Goal: Task Accomplishment & Management: Manage account settings

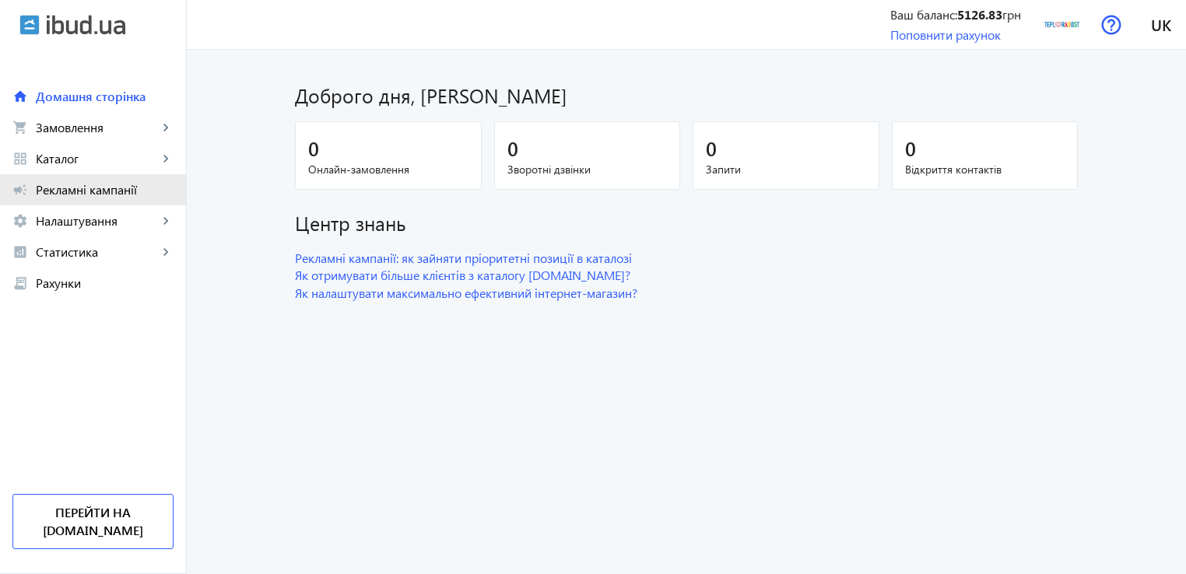
click at [47, 184] on span "Рекламні кампанії" at bounding box center [105, 190] width 138 height 16
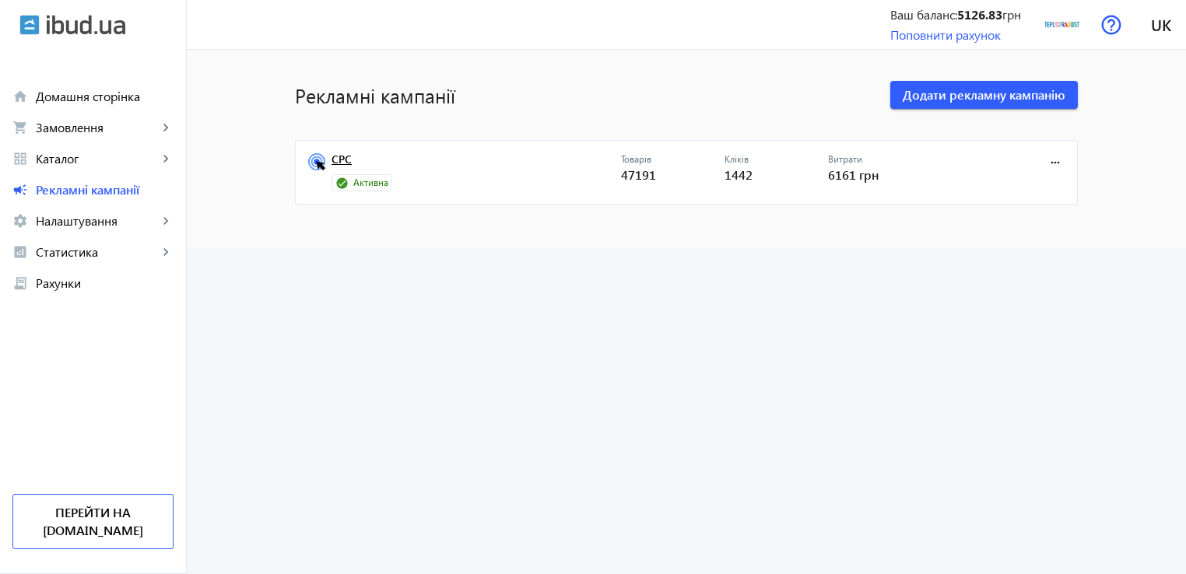
click at [340, 158] on link "CPC" at bounding box center [477, 164] width 290 height 22
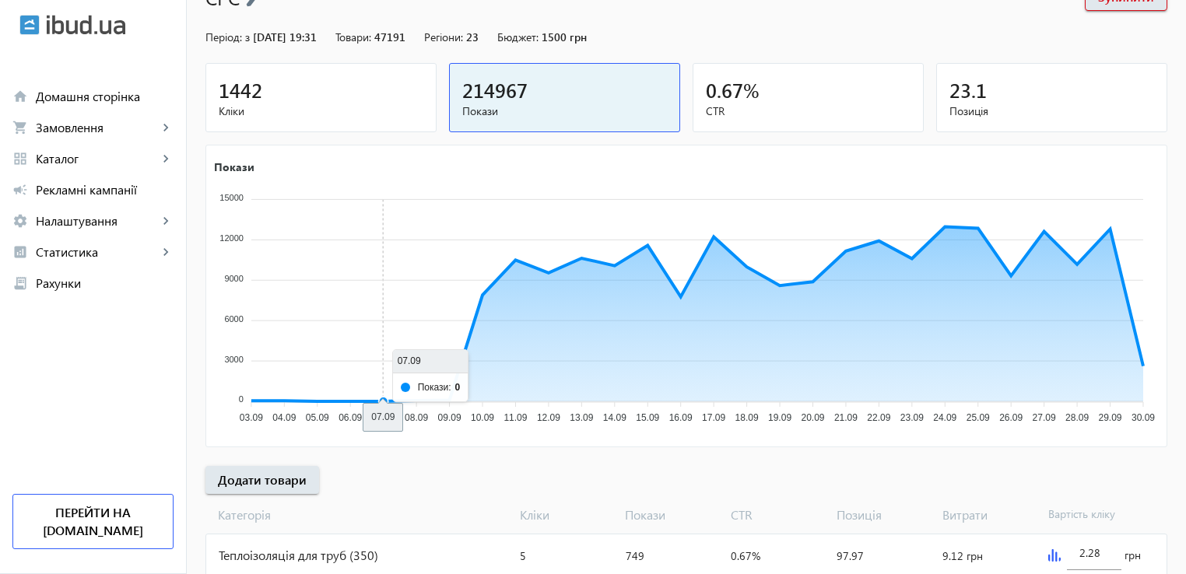
scroll to position [311, 0]
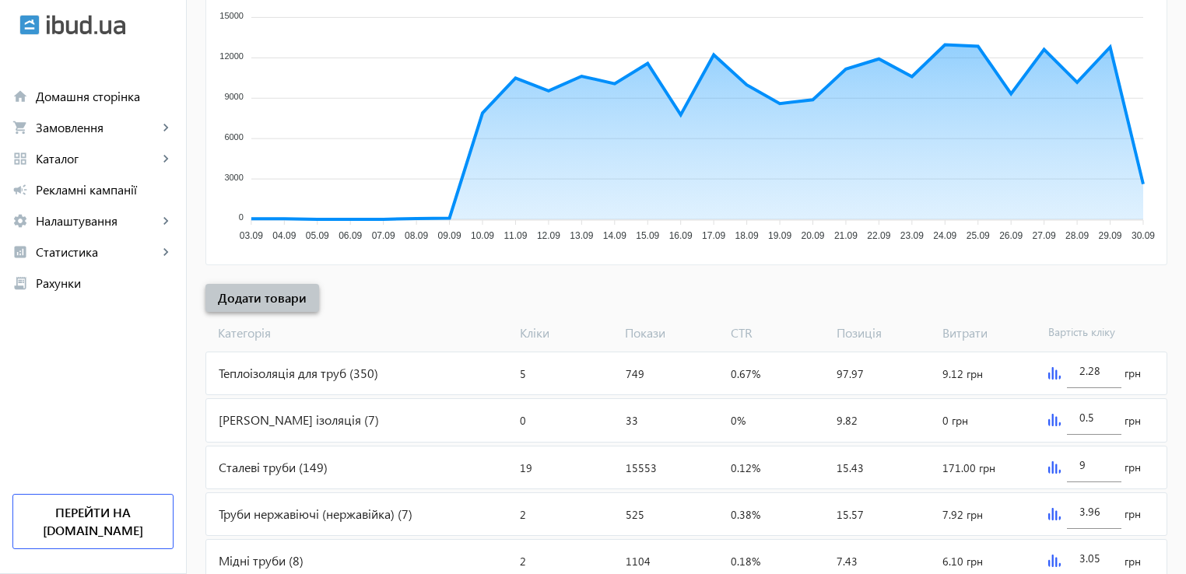
click at [283, 297] on span "Додати товари" at bounding box center [262, 298] width 89 height 17
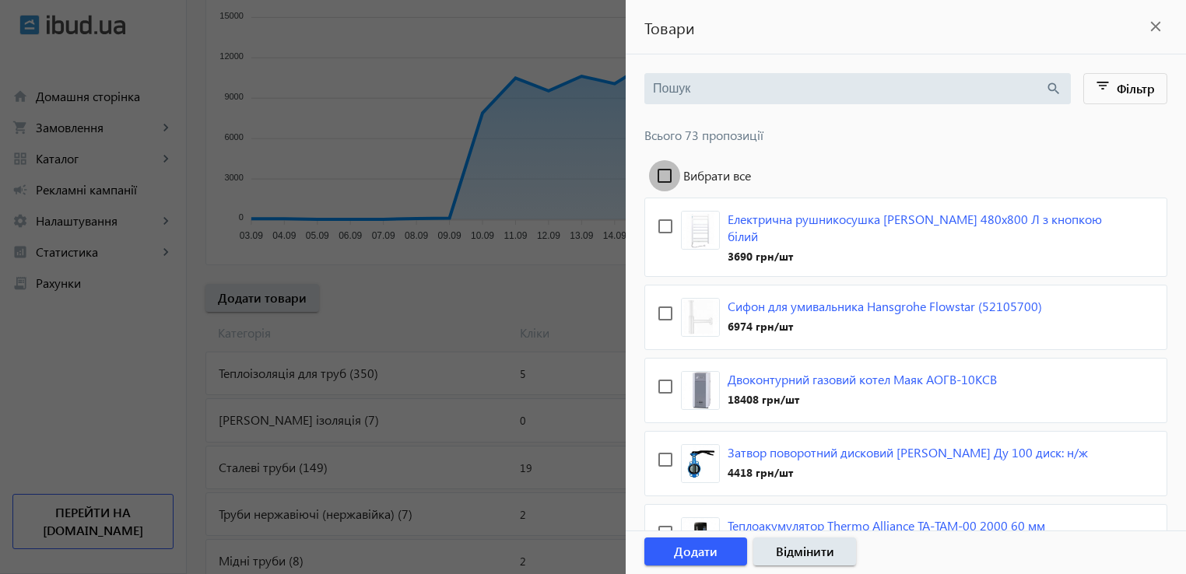
click at [670, 175] on input "Вибрати все" at bounding box center [664, 175] width 31 height 31
checkbox input "true"
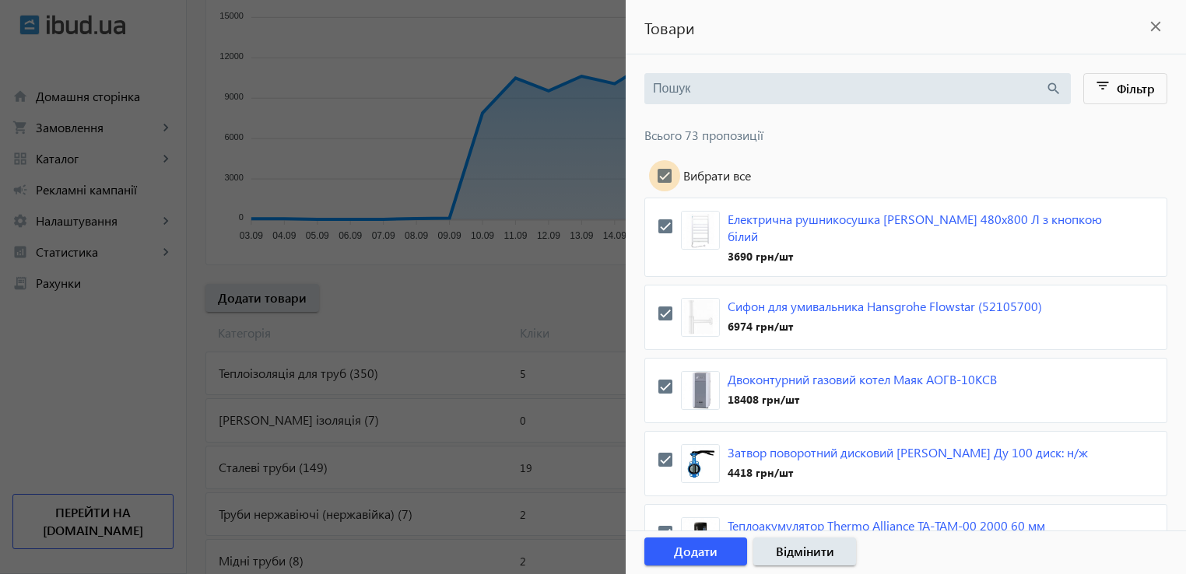
checkbox input "true"
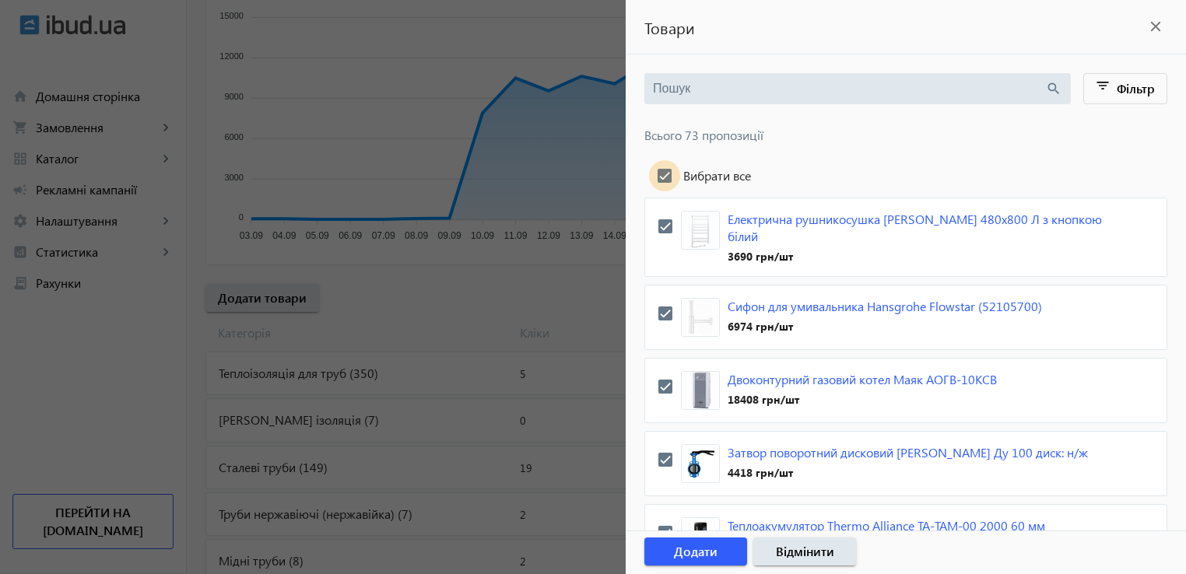
checkbox input "true"
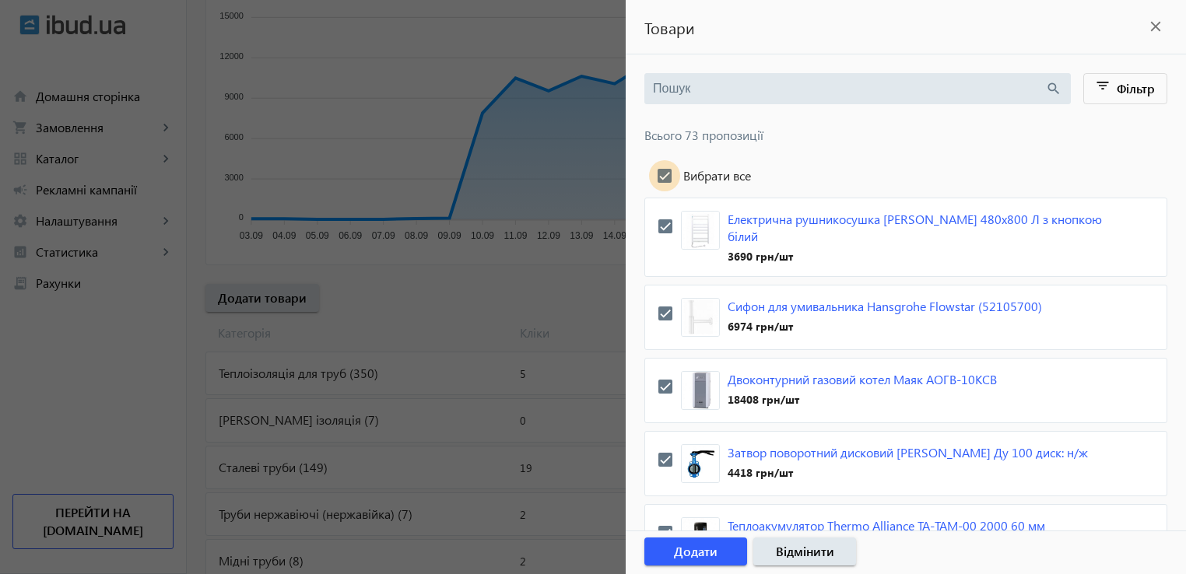
checkbox input "true"
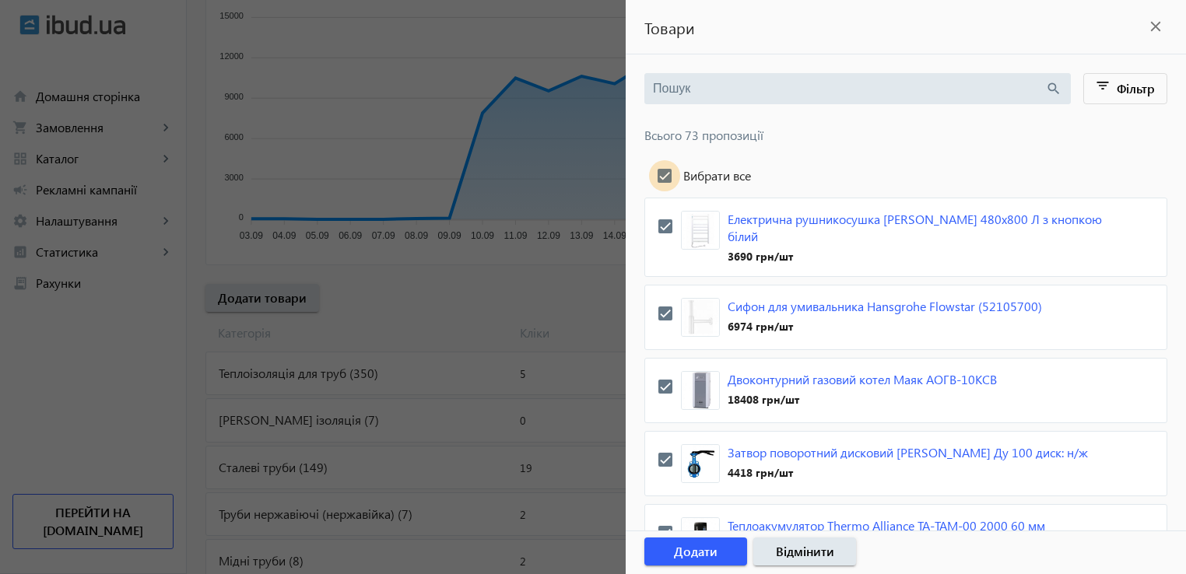
checkbox input "true"
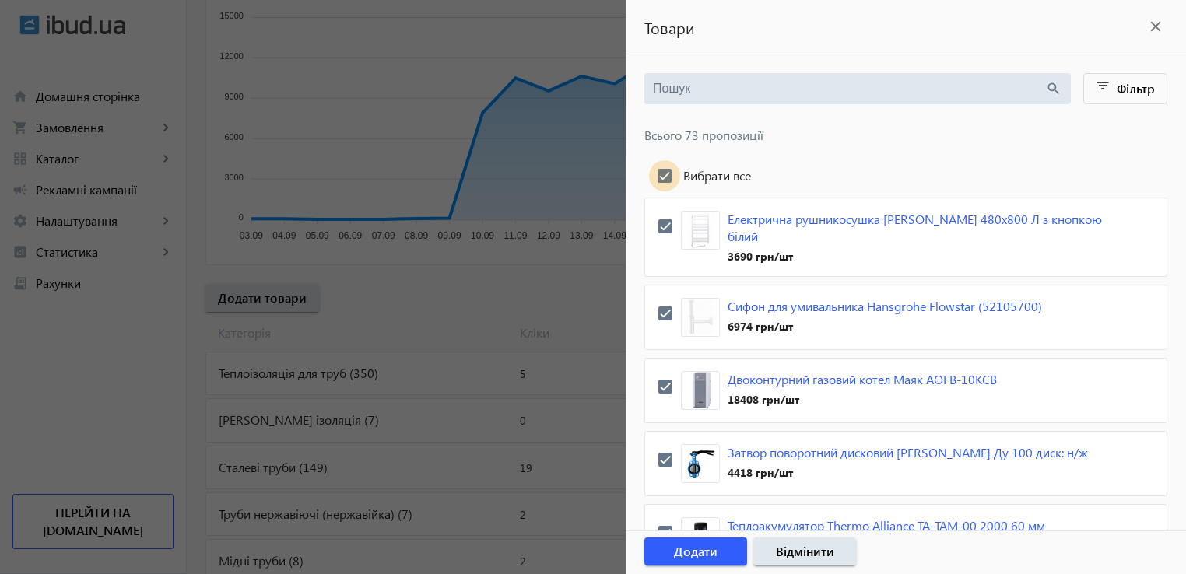
checkbox input "true"
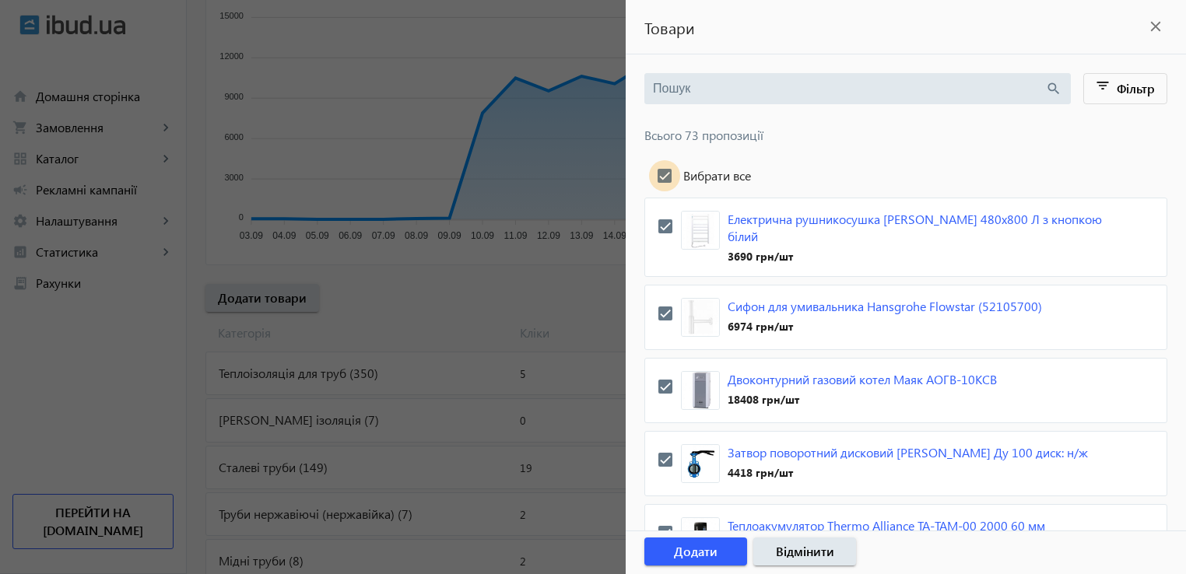
checkbox input "true"
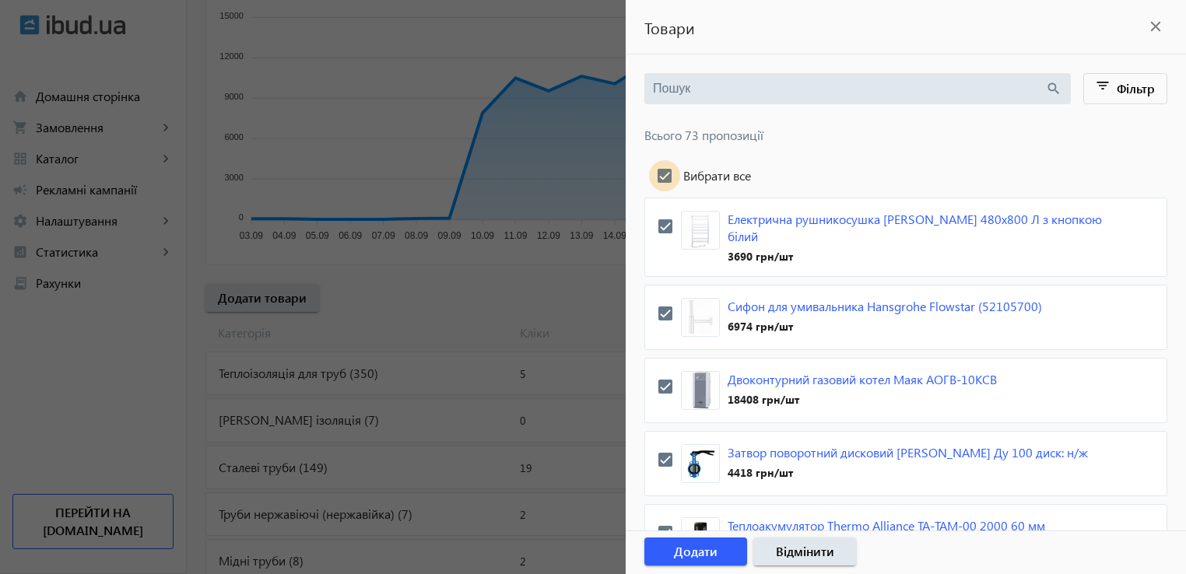
checkbox input "true"
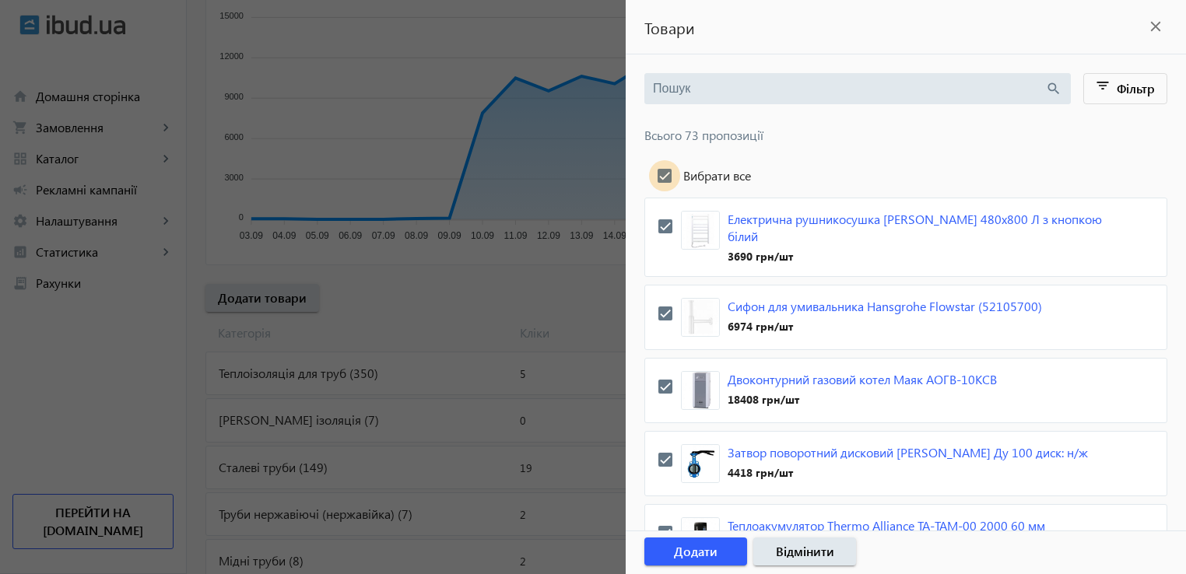
checkbox input "true"
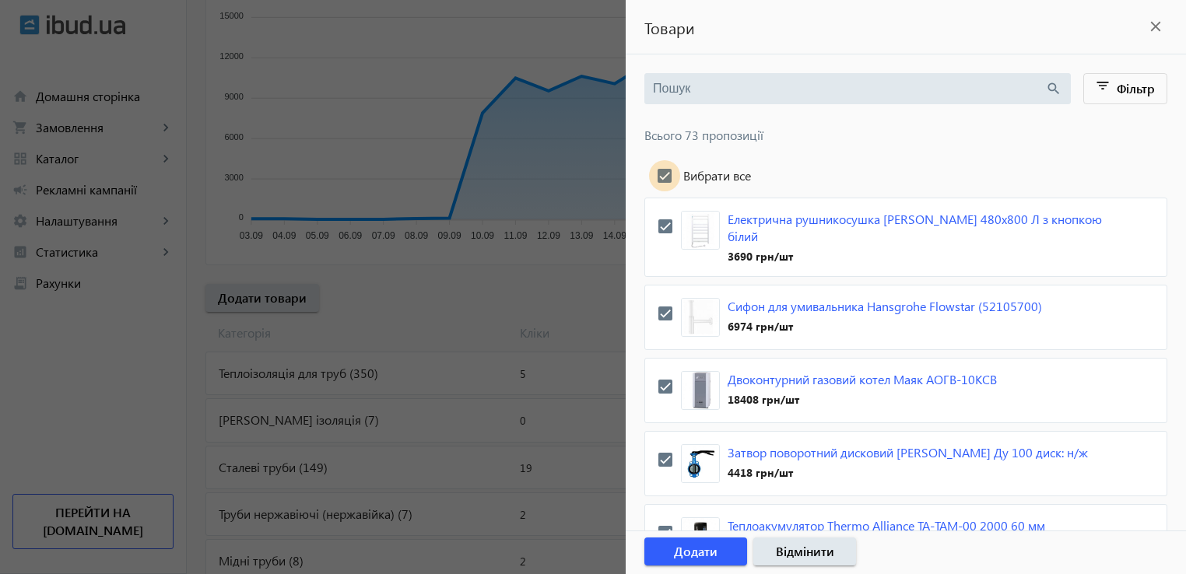
checkbox input "true"
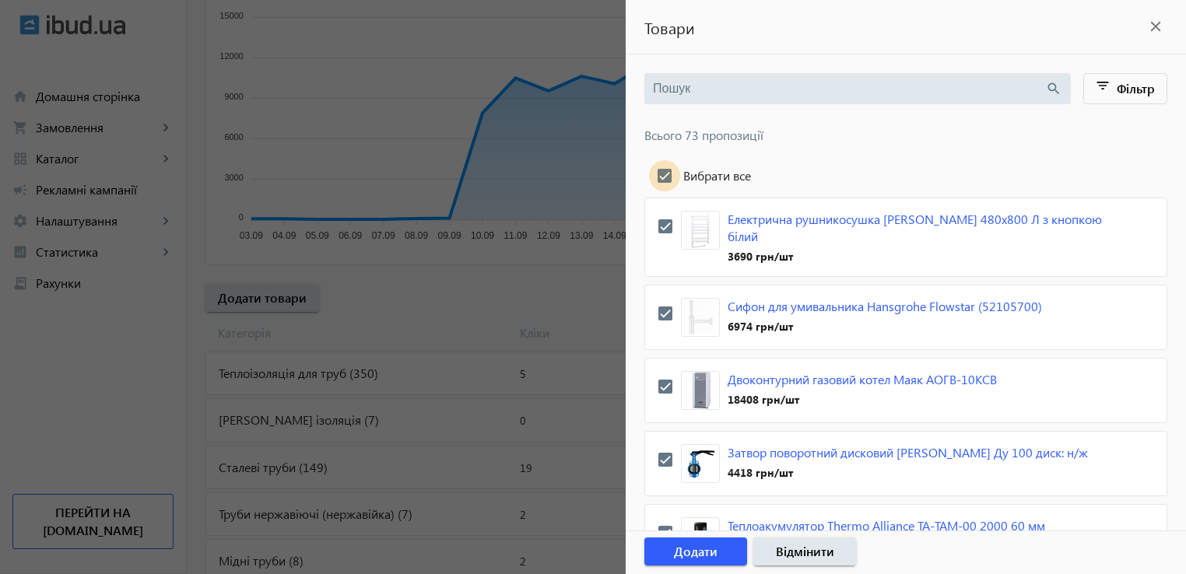
checkbox input "true"
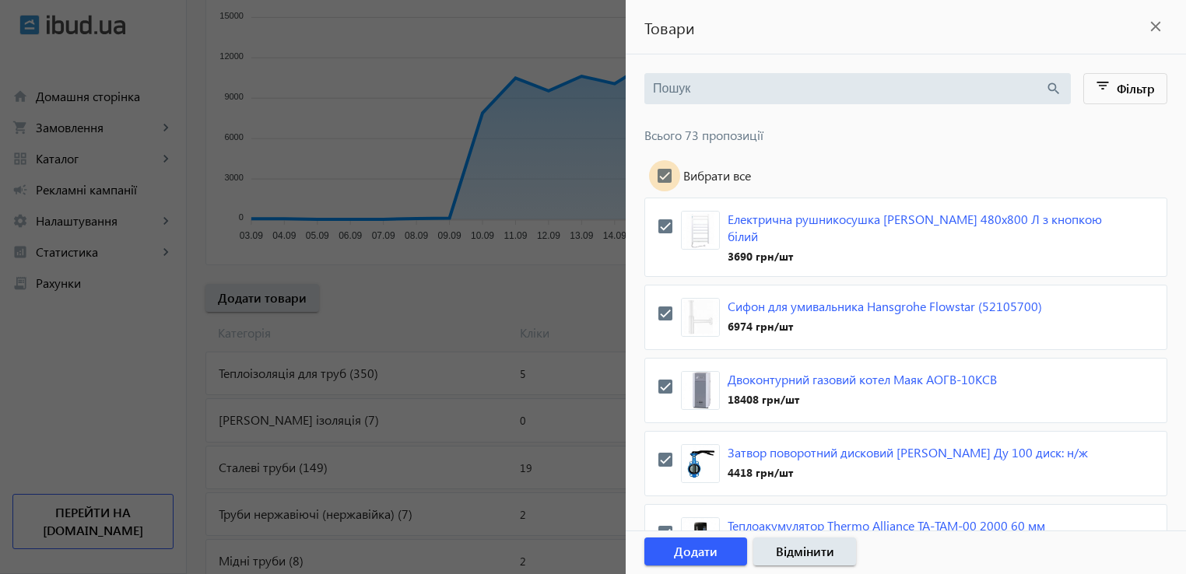
checkbox input "true"
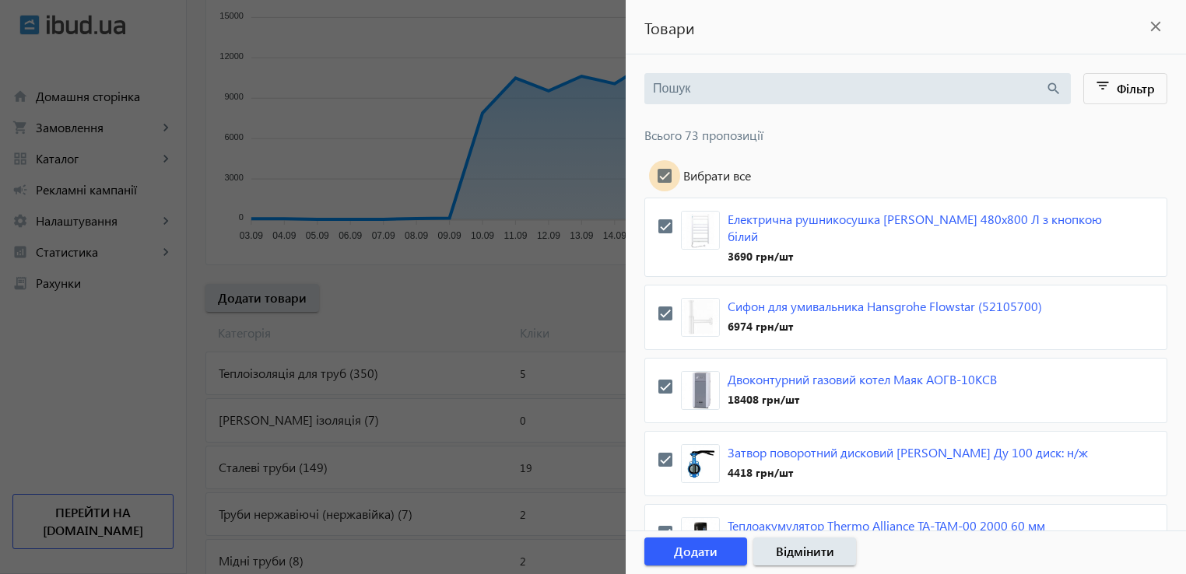
checkbox input "true"
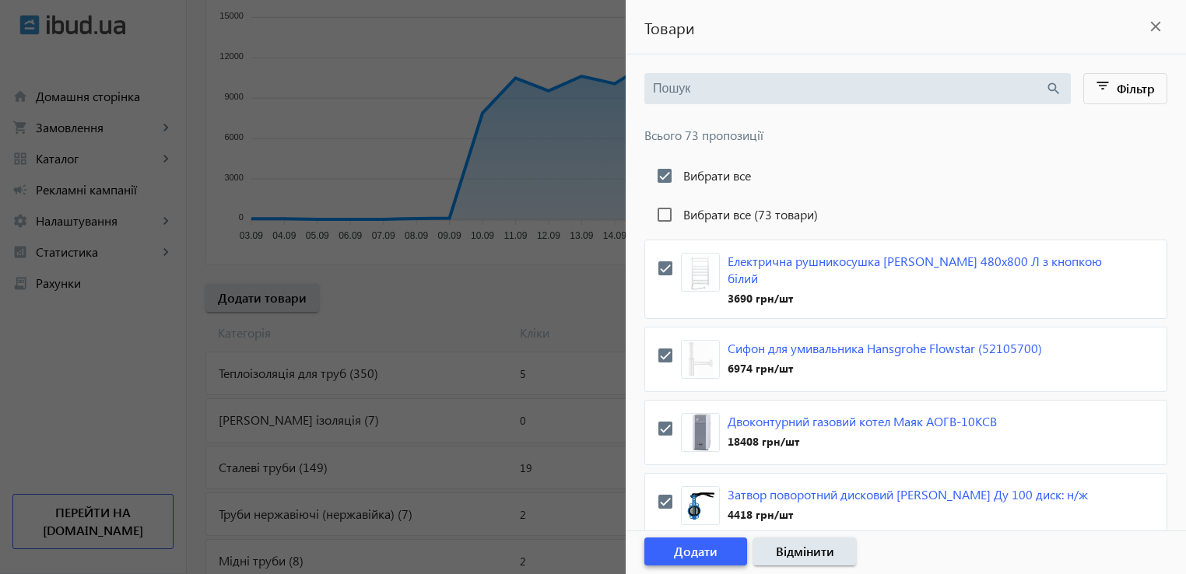
click at [702, 549] on span "Додати" at bounding box center [696, 551] width 44 height 17
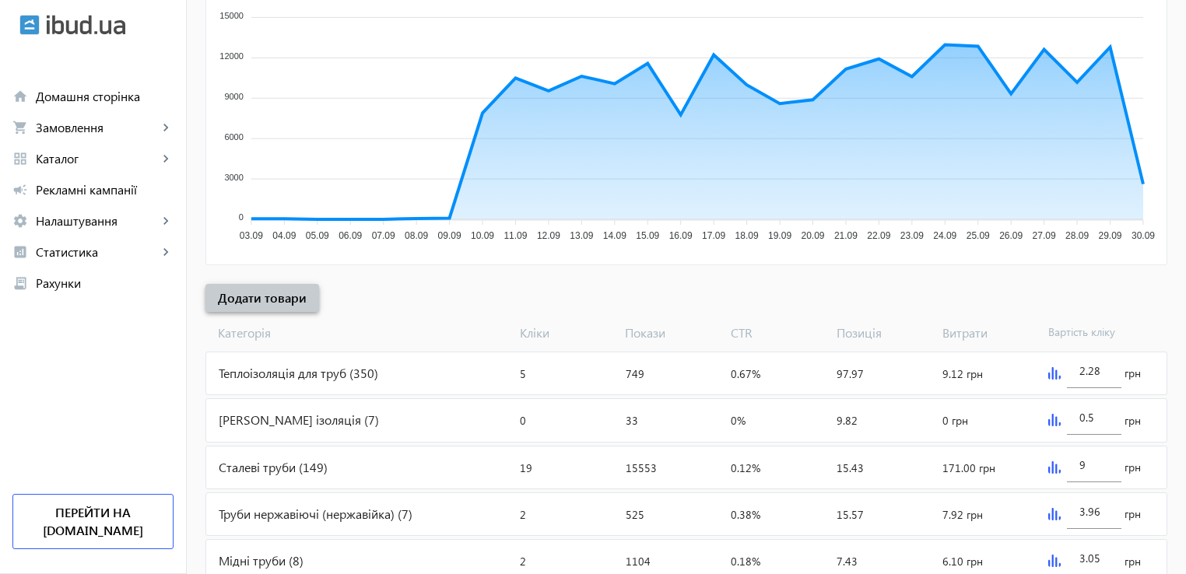
click at [278, 302] on span "Додати товари" at bounding box center [262, 298] width 89 height 17
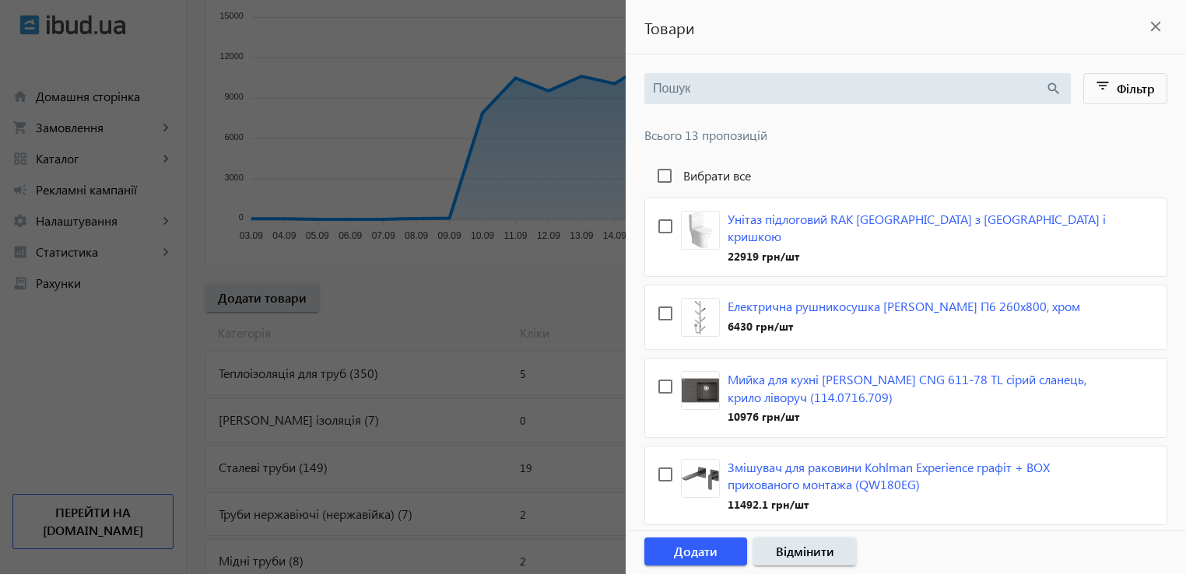
click at [714, 179] on label "Вибрати все" at bounding box center [715, 176] width 71 height 12
click at [680, 179] on input "Вибрати все" at bounding box center [664, 175] width 31 height 31
checkbox input "true"
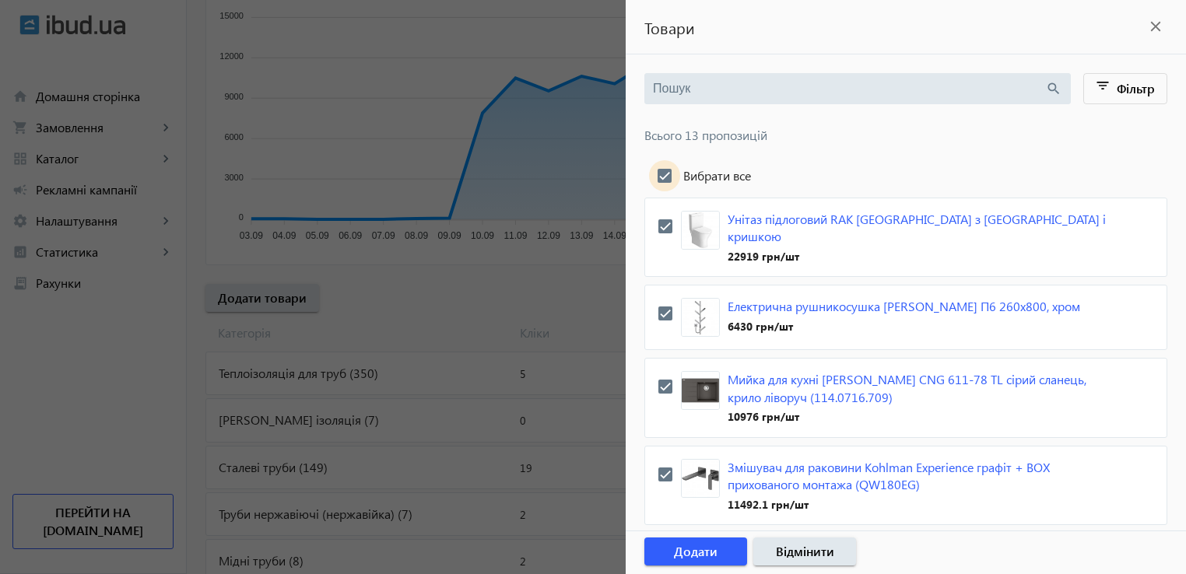
checkbox input "true"
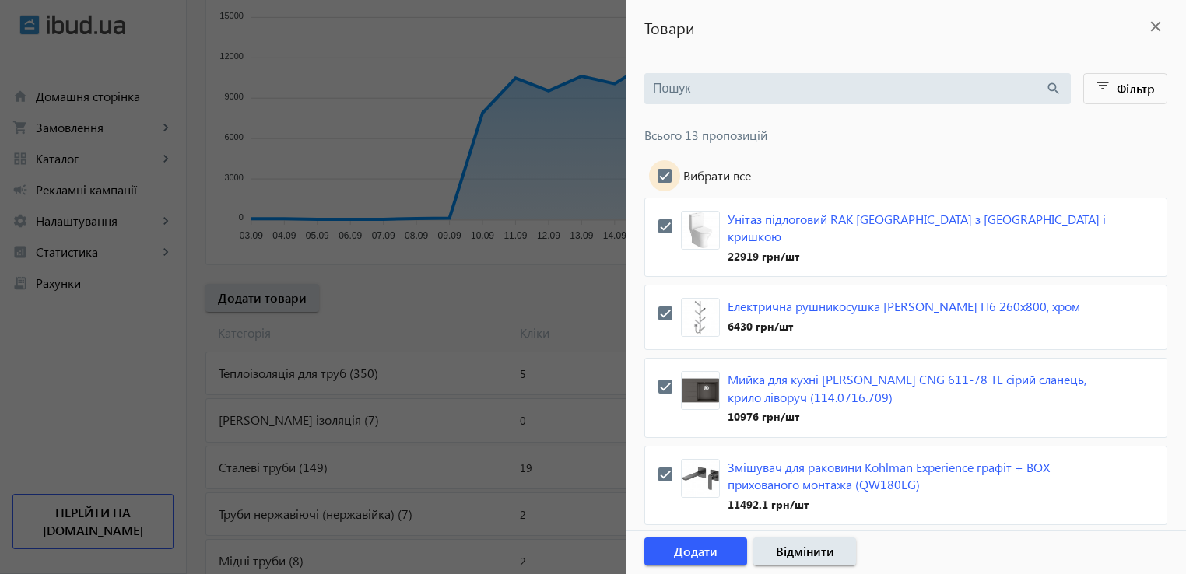
checkbox input "true"
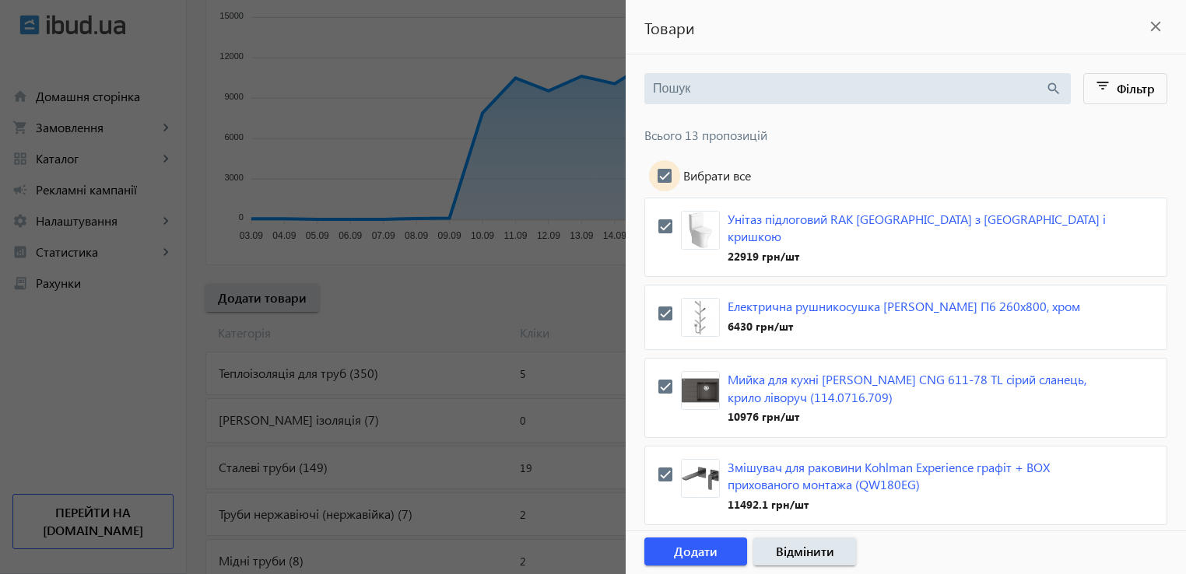
checkbox input "true"
click at [722, 549] on span "button" at bounding box center [695, 551] width 103 height 37
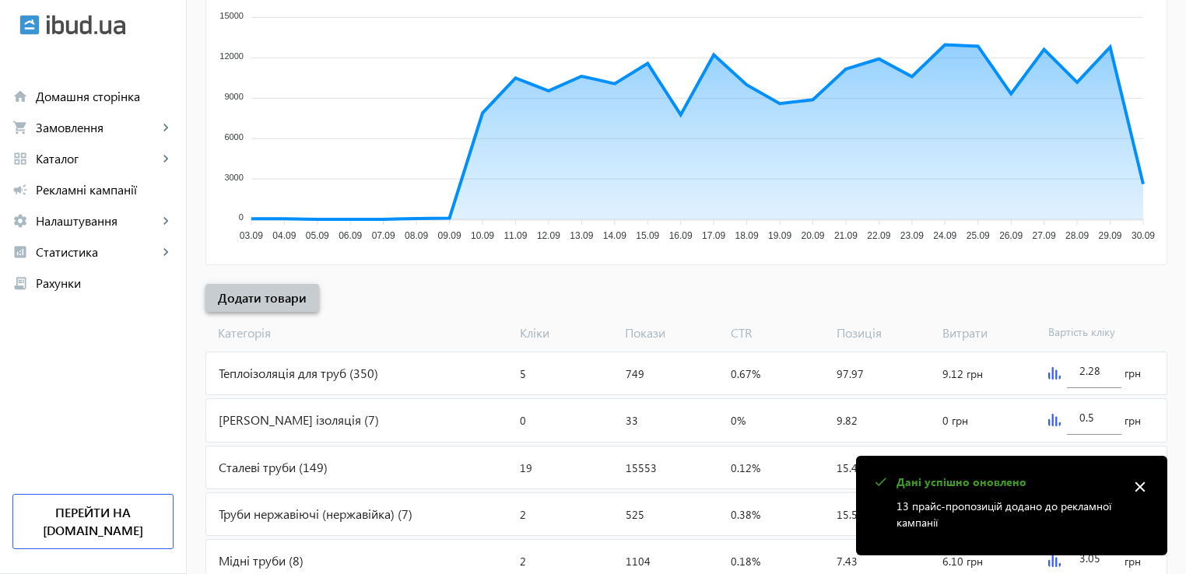
click at [285, 293] on span "Додати товари" at bounding box center [262, 298] width 89 height 17
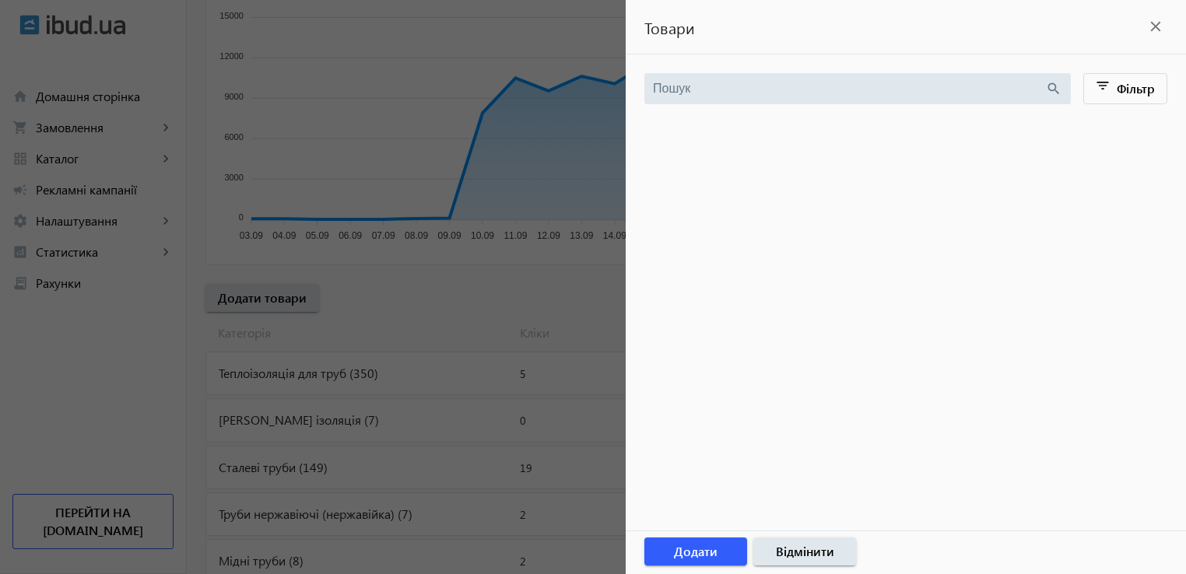
click at [595, 388] on div at bounding box center [593, 287] width 1186 height 574
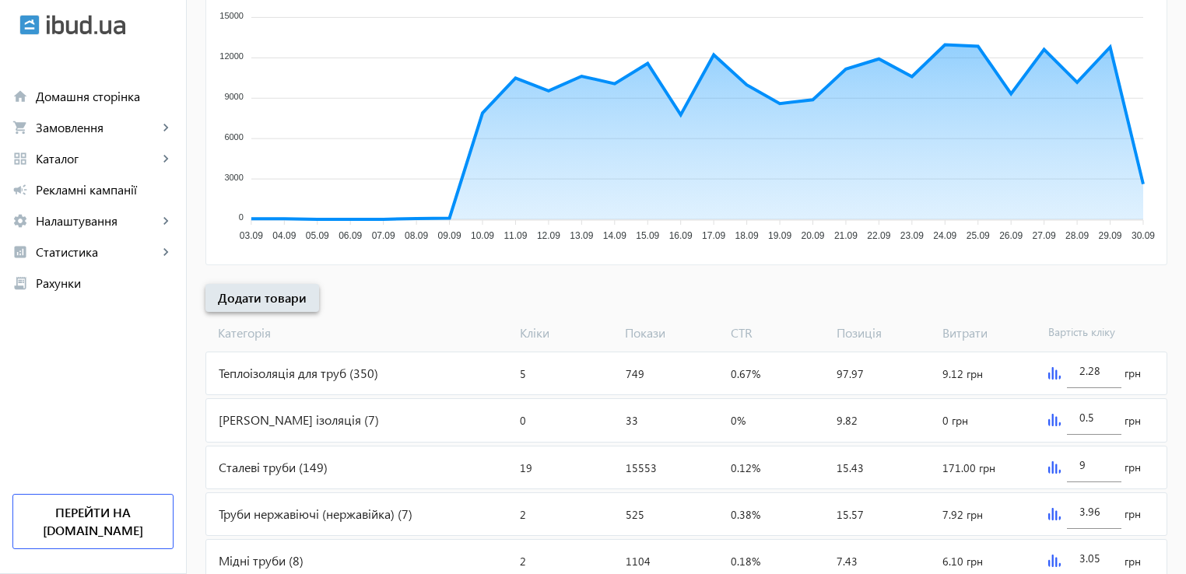
click at [264, 305] on span "Додати товари" at bounding box center [262, 298] width 89 height 17
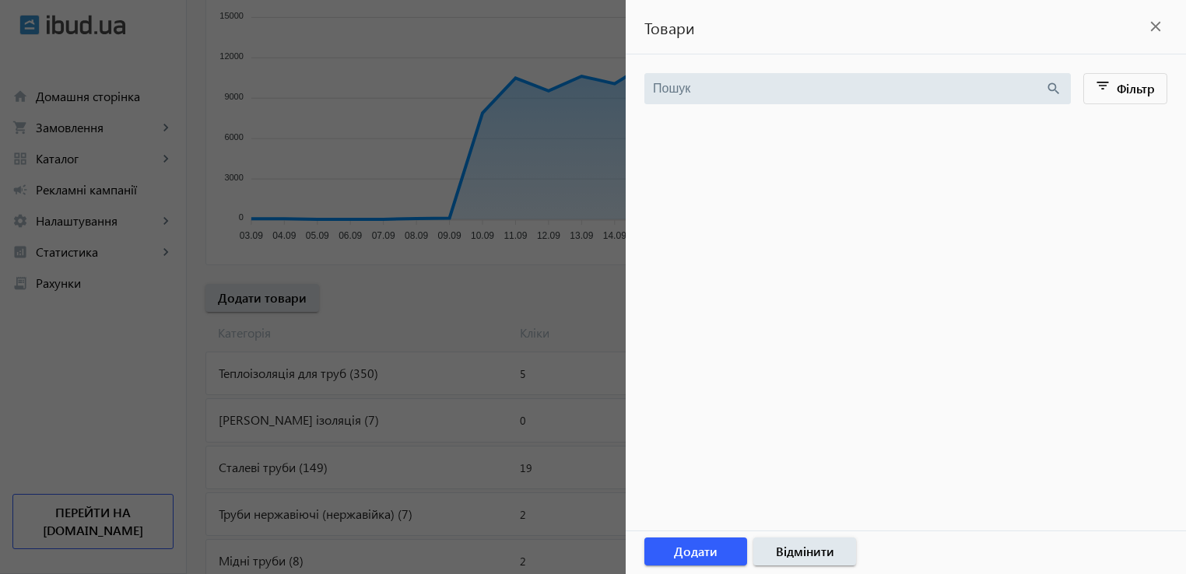
click at [370, 311] on div at bounding box center [593, 287] width 1186 height 574
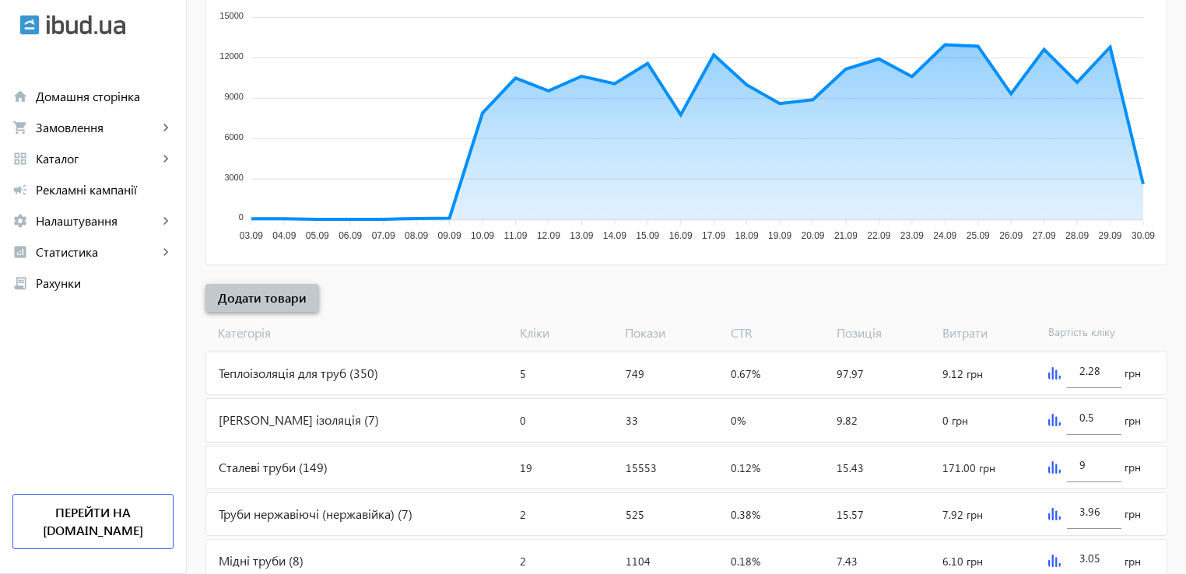
click at [258, 294] on span "Додати товари" at bounding box center [262, 298] width 89 height 17
